Goal: Book appointment/travel/reservation

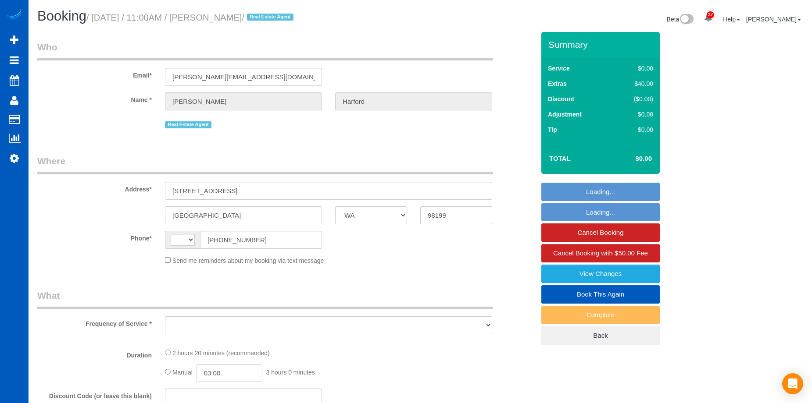
select select "WA"
select select "string:cash"
select select "199"
select select "1001"
select select "2"
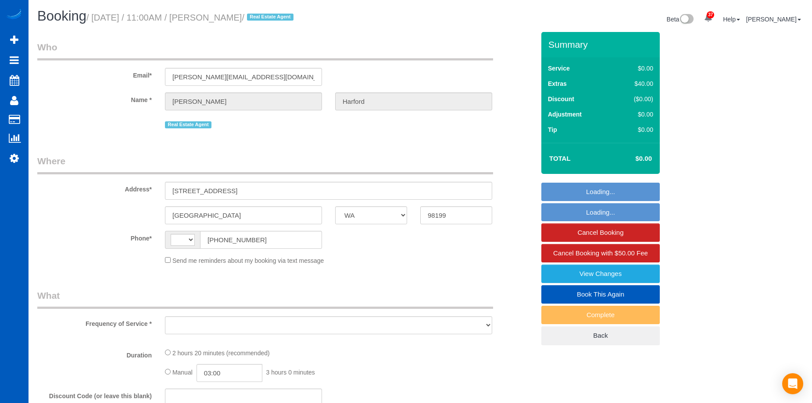
select select "3"
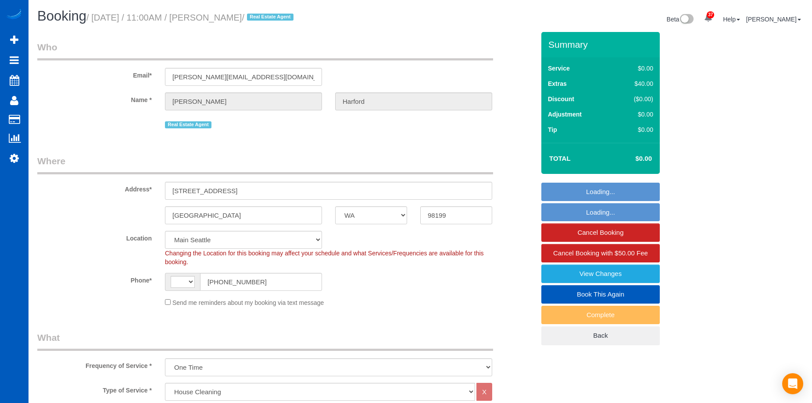
select select "object:2150"
select select "string:[GEOGRAPHIC_DATA]"
select select "spot1"
select select "1001"
select select "2"
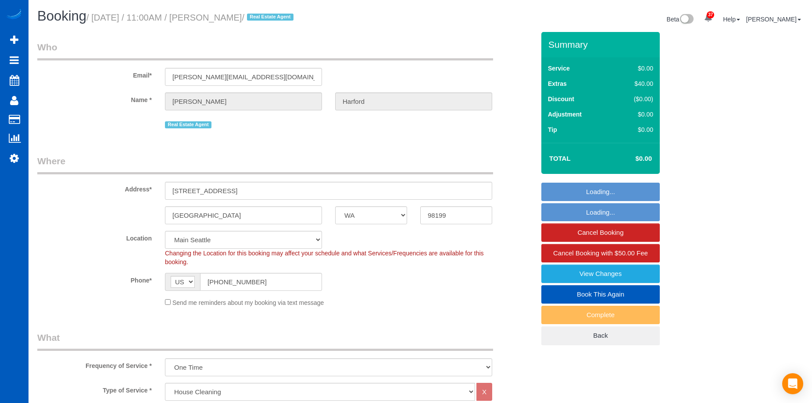
select select "3"
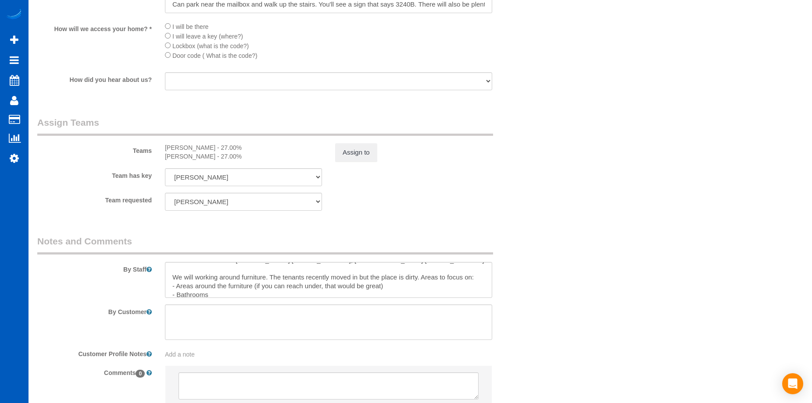
scroll to position [44, 0]
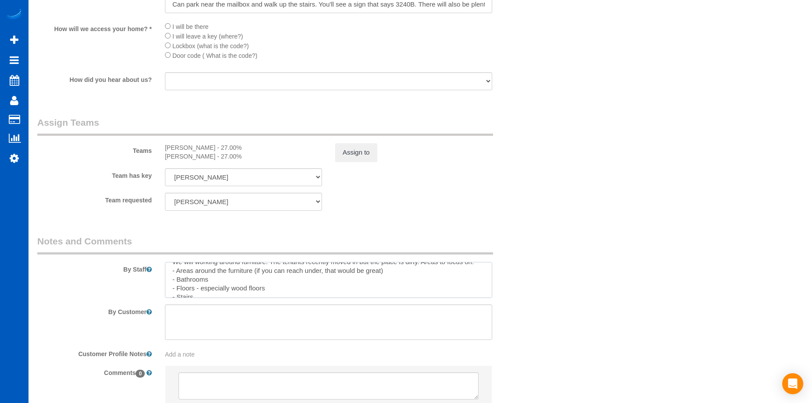
click at [198, 275] on textarea at bounding box center [328, 280] width 327 height 36
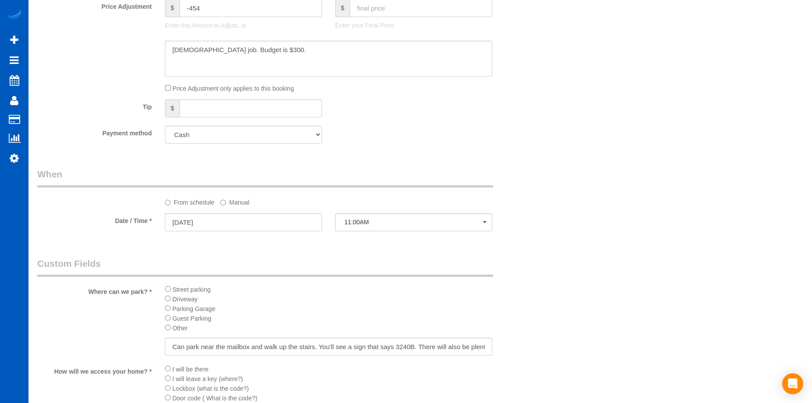
scroll to position [702, 0]
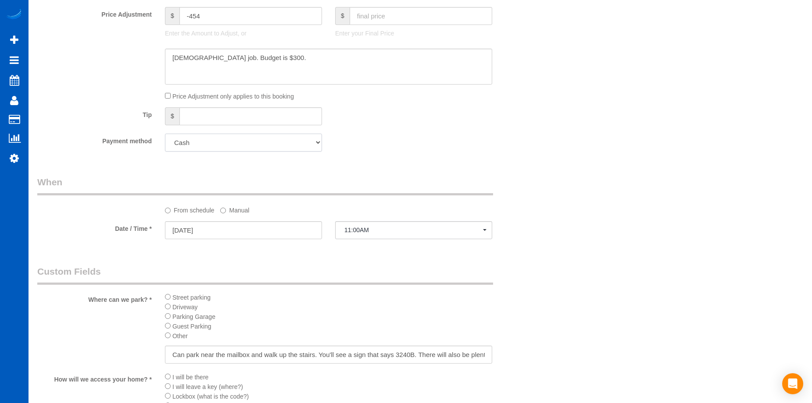
click at [286, 144] on select "Visa - 6017 - 04/2028 (Default) Add Credit Card ─────────────── Cash Check Payp…" at bounding box center [243, 143] width 157 height 18
click at [446, 144] on div "Payment method Visa - 6017 - 04/2028 (Default) Add Credit Card ─────────────── …" at bounding box center [286, 143] width 510 height 18
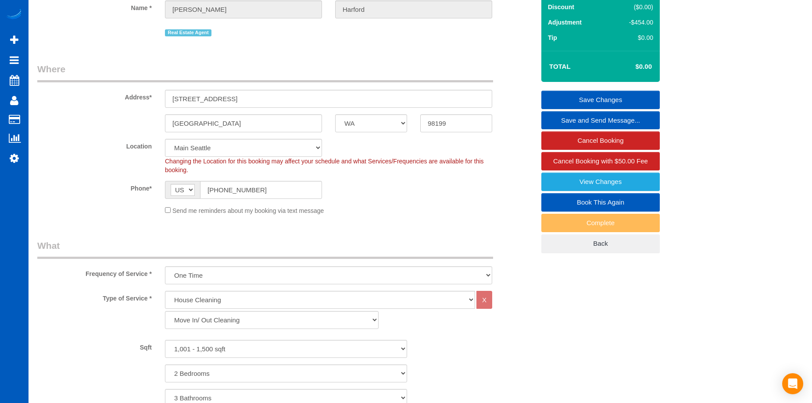
scroll to position [88, 0]
